Goal: Task Accomplishment & Management: Use online tool/utility

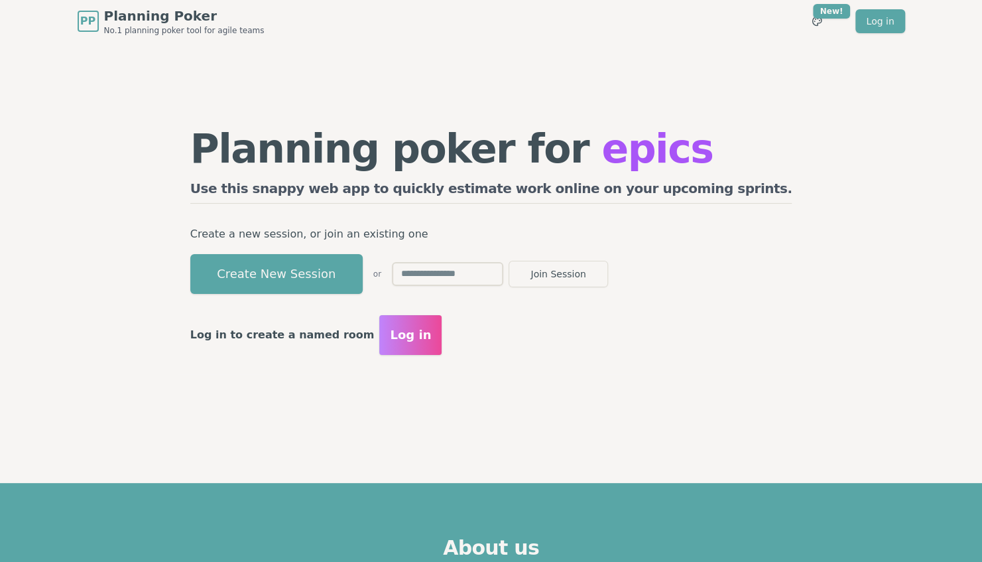
click at [503, 265] on input "text" at bounding box center [447, 274] width 111 height 24
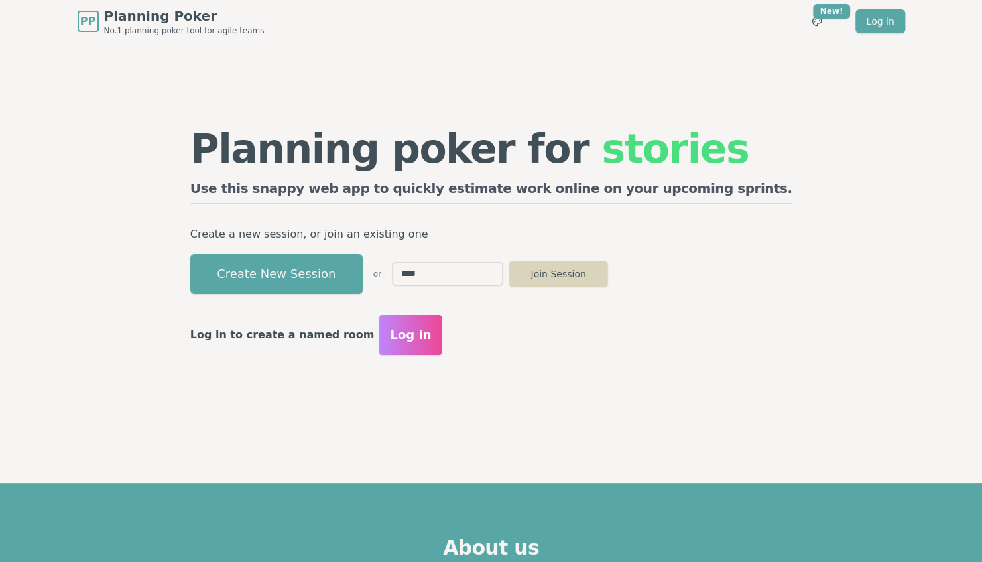
type input "****"
click at [608, 273] on button "Join Session" at bounding box center [558, 274] width 99 height 27
